Goal: Task Accomplishment & Management: Complete application form

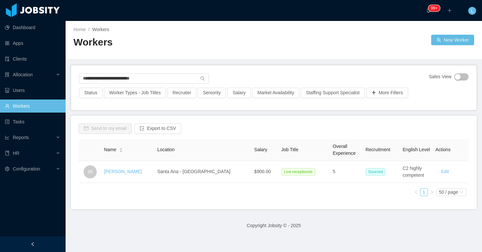
type input "**********"
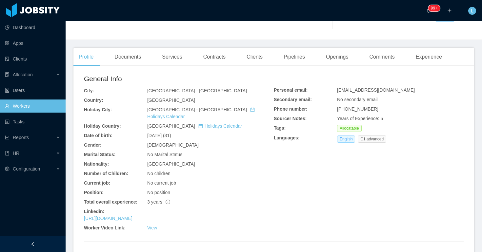
scroll to position [127, 0]
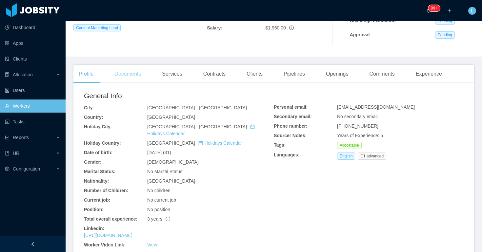
click at [126, 77] on div "Documents" at bounding box center [127, 74] width 37 height 18
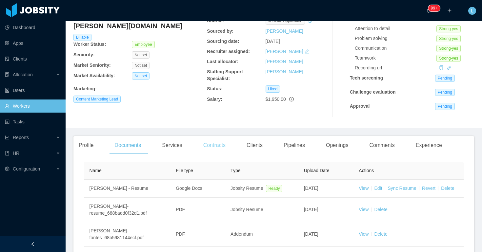
scroll to position [100, 0]
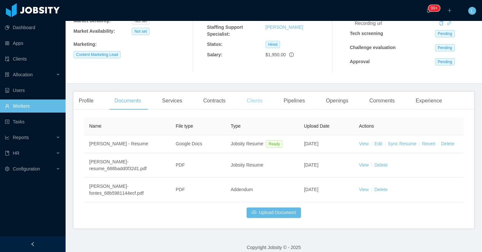
click at [261, 105] on div "Clients" at bounding box center [254, 101] width 27 height 18
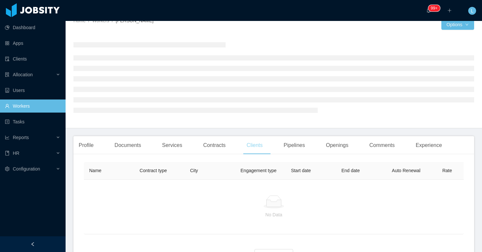
scroll to position [55, 0]
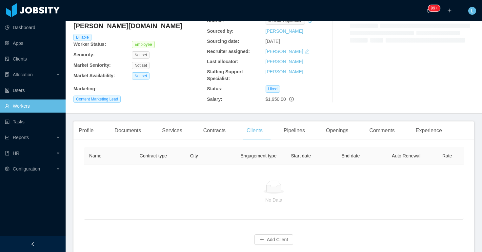
click at [330, 103] on div "Leticia Fontes leticia.fontes@jobsity.com Billable Worker Status: Employee Seni…" at bounding box center [273, 46] width 400 height 123
click at [332, 138] on div "Openings" at bounding box center [336, 131] width 33 height 18
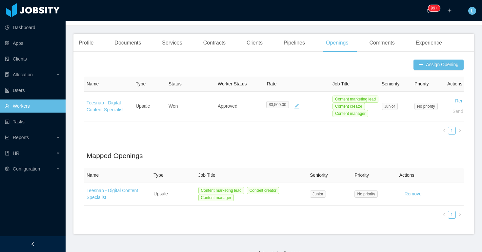
scroll to position [171, 0]
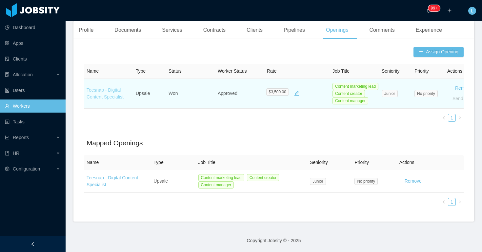
click at [101, 97] on link "Teesnap - Digital Content Specialist" at bounding box center [104, 93] width 37 height 12
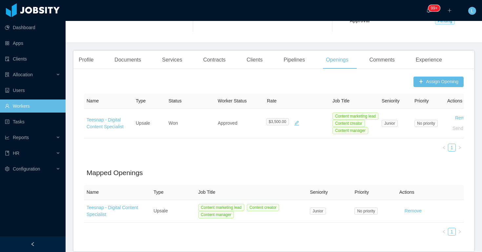
scroll to position [142, 0]
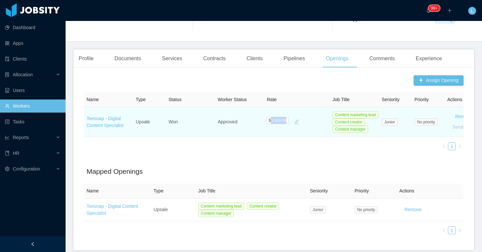
drag, startPoint x: 270, startPoint y: 121, endPoint x: 293, endPoint y: 121, distance: 23.3
click at [293, 121] on div "$3,500.00" at bounding box center [284, 122] width 36 height 10
click at [275, 123] on span "$3,500.00" at bounding box center [277, 120] width 23 height 7
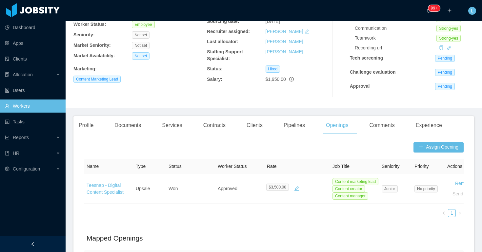
scroll to position [30, 0]
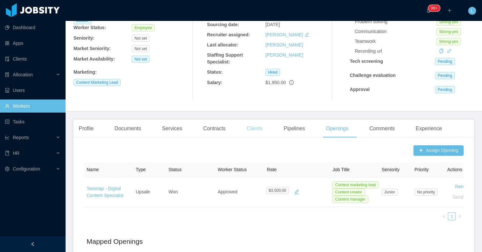
click at [248, 128] on div "Clients" at bounding box center [254, 129] width 27 height 18
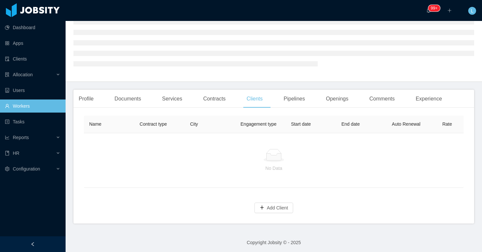
scroll to position [57, 0]
click at [275, 209] on div "Name Contract type City Engagement type Start date End date Auto Renewal Rate E…" at bounding box center [273, 166] width 400 height 111
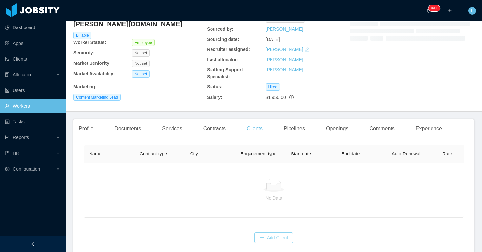
scroll to position [89, 0]
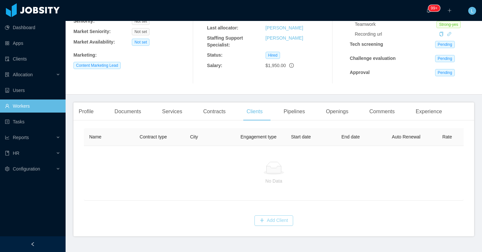
click at [264, 222] on button "Add Client" at bounding box center [273, 221] width 39 height 10
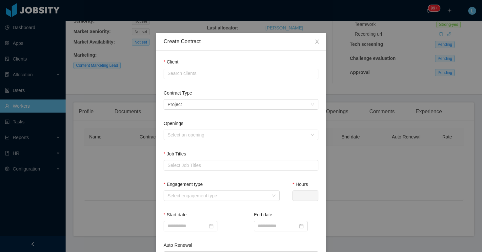
click at [191, 80] on div "Client Search clients" at bounding box center [240, 70] width 155 height 23
click at [191, 75] on input "text" at bounding box center [240, 74] width 155 height 10
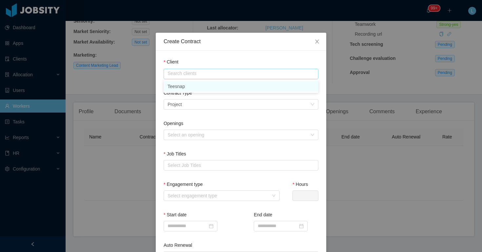
click at [188, 84] on li "Teesnap" at bounding box center [240, 86] width 155 height 10
type input "*******"
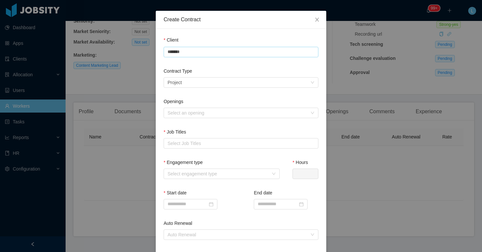
scroll to position [34, 0]
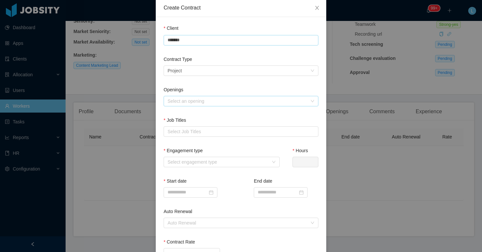
click at [196, 100] on div "Select an opening" at bounding box center [237, 101] width 140 height 7
click at [199, 67] on div "Select a contract type Project" at bounding box center [238, 71] width 142 height 10
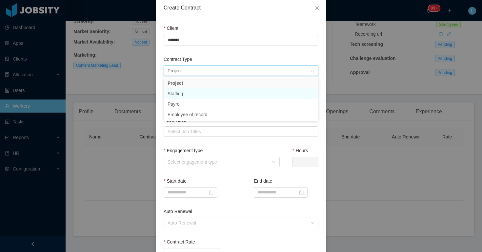
click at [196, 97] on li "Staffing" at bounding box center [240, 93] width 155 height 10
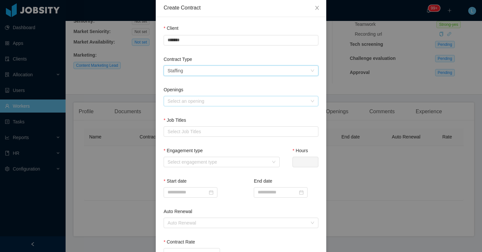
click at [195, 99] on div "Select an opening" at bounding box center [237, 101] width 140 height 7
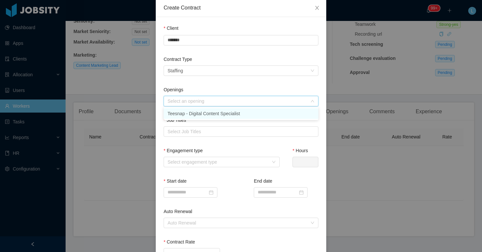
click at [193, 112] on li "Teesnap - Digital Content Specialist" at bounding box center [240, 113] width 155 height 10
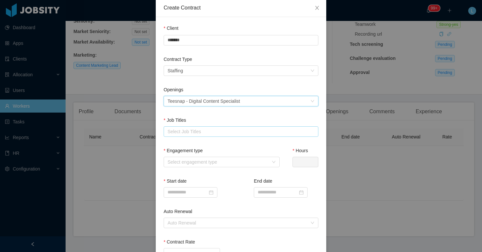
click at [193, 130] on div "Select Job Titles" at bounding box center [239, 131] width 144 height 7
type input "**********"
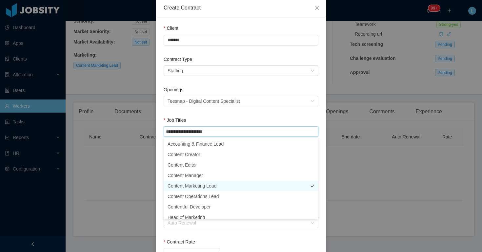
click at [204, 183] on li "Content Marketing Lead" at bounding box center [240, 186] width 155 height 10
click at [216, 117] on div "Job Titles" at bounding box center [240, 121] width 155 height 9
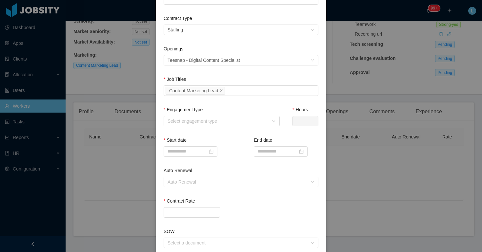
scroll to position [88, 0]
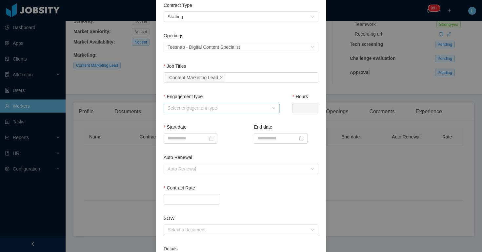
click at [211, 106] on div "Select engagement type" at bounding box center [217, 108] width 101 height 7
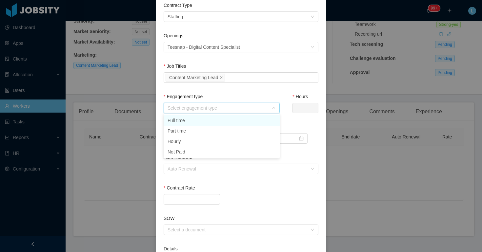
click at [199, 121] on li "Full time" at bounding box center [221, 120] width 116 height 10
type input "*"
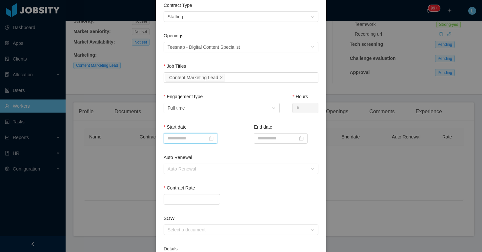
click at [194, 141] on input at bounding box center [190, 138] width 54 height 10
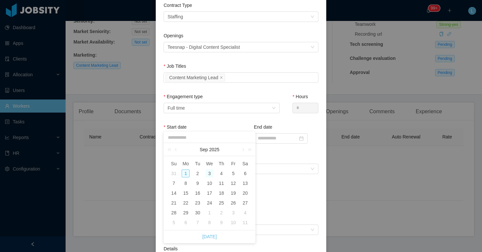
click at [207, 172] on div "3" at bounding box center [209, 174] width 8 height 8
type input "**********"
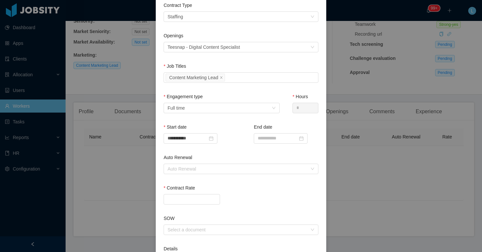
click at [248, 159] on div "Auto Renewal" at bounding box center [240, 158] width 155 height 9
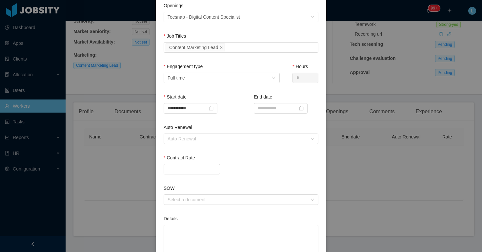
scroll to position [127, 0]
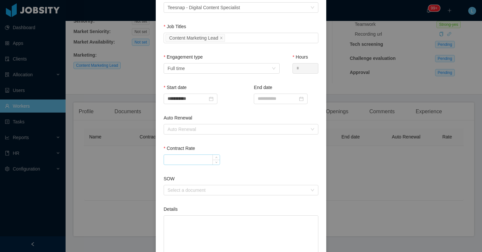
click at [195, 160] on input "Contract Rate" at bounding box center [192, 160] width 56 height 10
type input "*******"
click at [255, 161] on div "*******" at bounding box center [240, 160] width 155 height 10
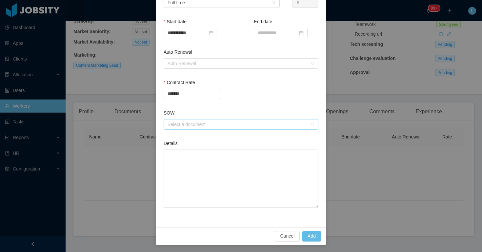
click at [208, 127] on div "Select a document" at bounding box center [237, 124] width 140 height 7
click at [250, 101] on div "Contract Rate *******" at bounding box center [240, 90] width 155 height 23
click at [308, 235] on button "Add" at bounding box center [311, 236] width 19 height 10
click at [183, 93] on input "*******" at bounding box center [192, 94] width 56 height 10
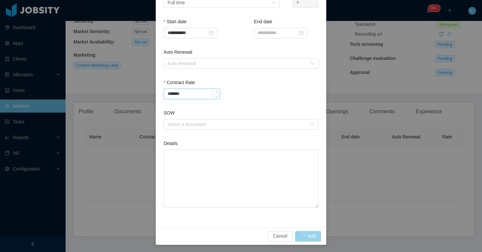
click at [173, 94] on input "*******" at bounding box center [192, 94] width 56 height 10
click at [276, 240] on button "Cancel" at bounding box center [279, 236] width 25 height 10
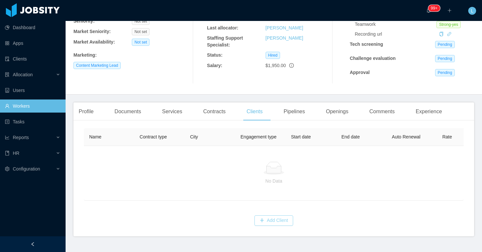
scroll to position [161, 0]
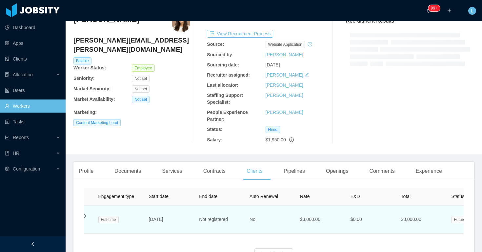
scroll to position [0, 276]
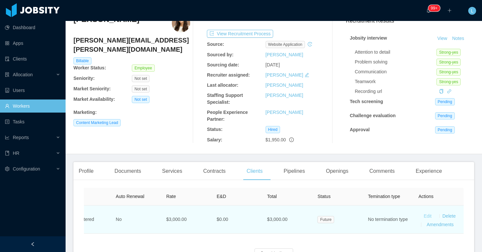
click at [428, 218] on link "Edit" at bounding box center [427, 216] width 8 height 5
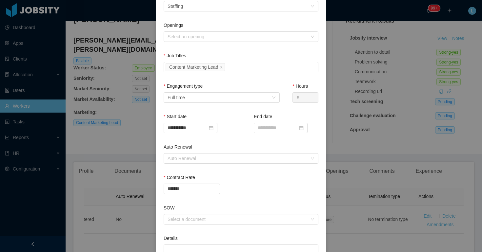
scroll to position [193, 0]
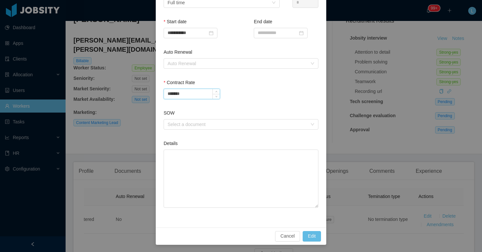
click at [171, 92] on input "*******" at bounding box center [192, 94] width 56 height 10
type input "*******"
click at [313, 236] on button "Edit" at bounding box center [311, 236] width 18 height 10
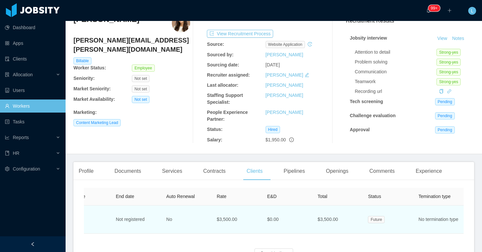
scroll to position [0, 276]
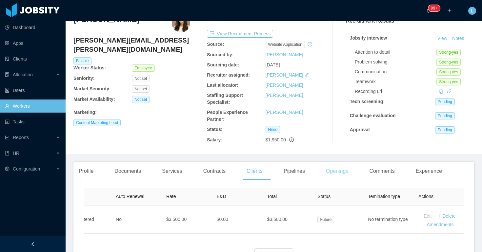
click at [344, 174] on div "Openings" at bounding box center [336, 171] width 33 height 18
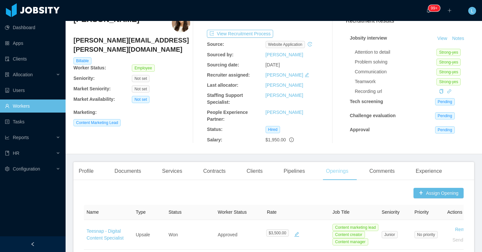
scroll to position [60, 0]
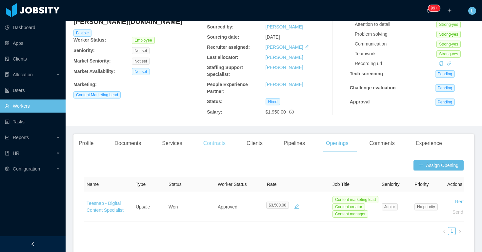
click at [225, 146] on div "Contracts" at bounding box center [214, 143] width 33 height 18
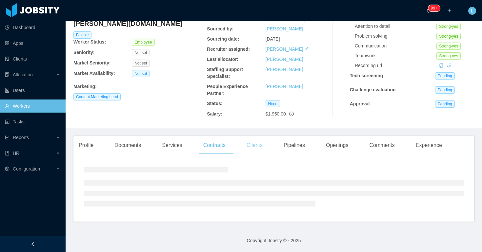
click at [258, 146] on div "Clients" at bounding box center [254, 145] width 27 height 18
